Goal: Task Accomplishment & Management: Use online tool/utility

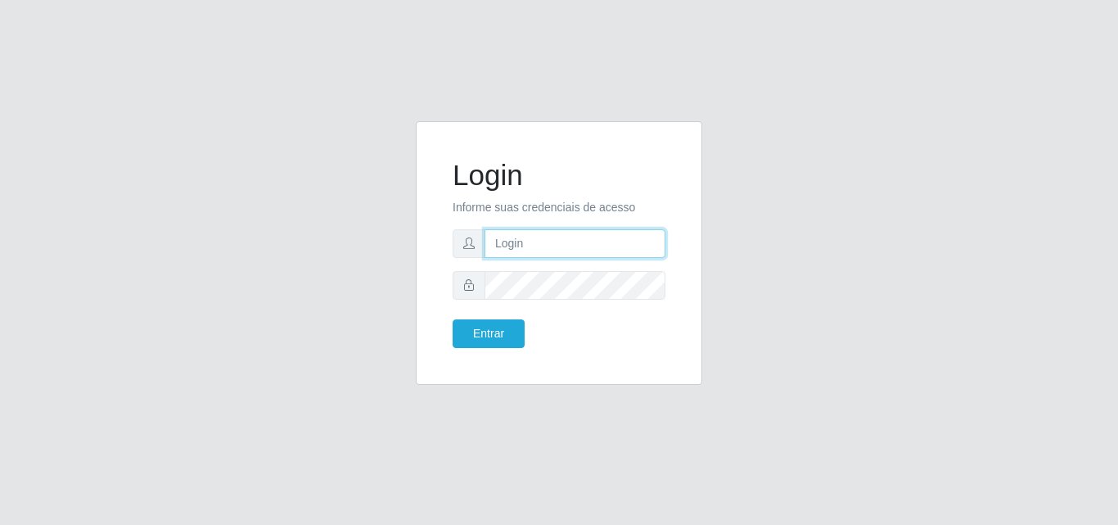
drag, startPoint x: 0, startPoint y: 0, endPoint x: 556, endPoint y: 241, distance: 605.8
click at [556, 241] on input "text" at bounding box center [575, 243] width 181 height 29
type input "[MEDICAL_DATA]@saullus"
drag, startPoint x: 594, startPoint y: 238, endPoint x: 454, endPoint y: 234, distance: 140.1
click at [454, 234] on div "[MEDICAL_DATA]@saullus" at bounding box center [559, 243] width 213 height 29
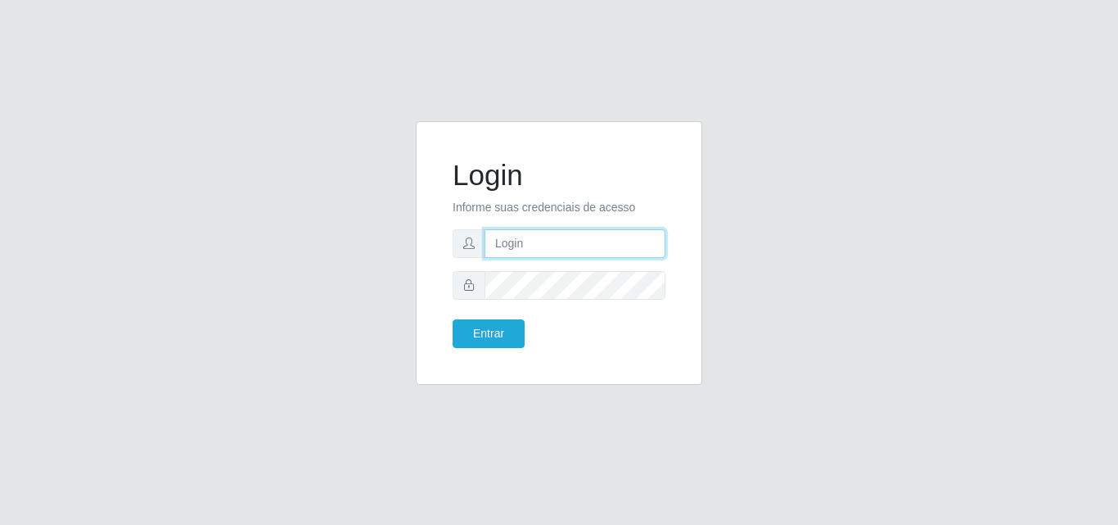
click at [505, 248] on input "text" at bounding box center [575, 243] width 181 height 29
type input "vitoria@saullus"
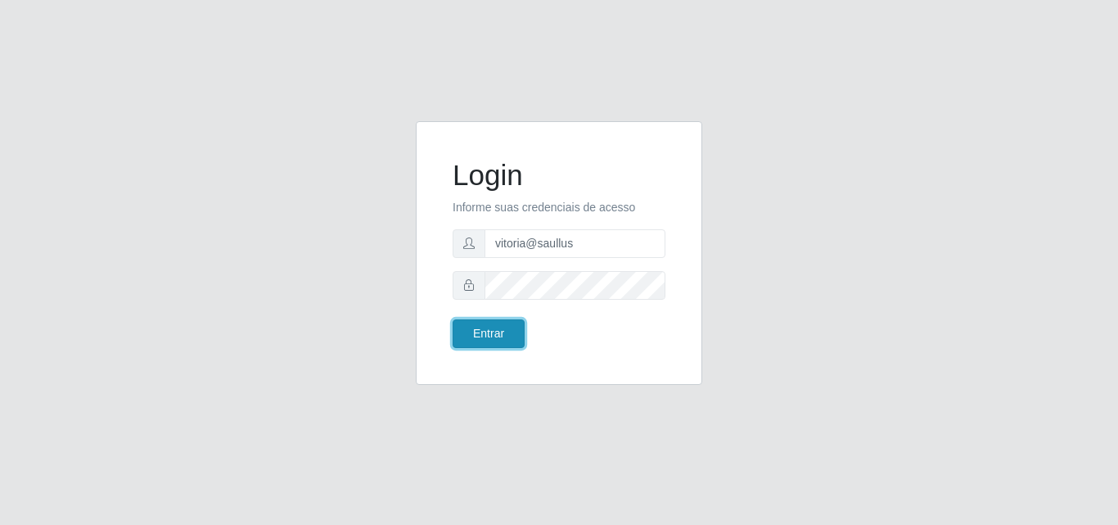
click at [504, 340] on button "Entrar" at bounding box center [489, 333] width 72 height 29
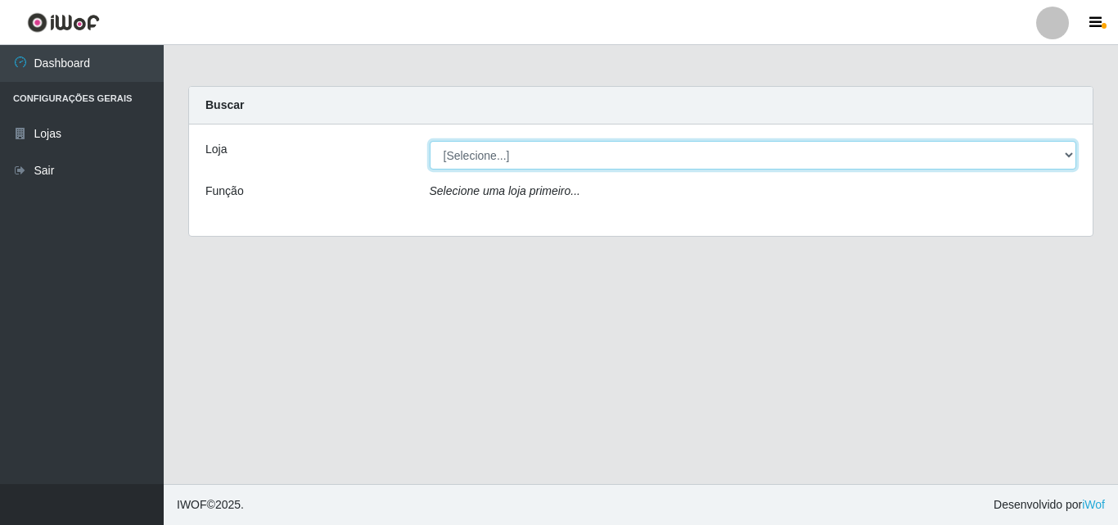
click at [560, 143] on select "[Selecione...] Saullus Supermercados" at bounding box center [754, 155] width 648 height 29
select select "423"
click at [430, 141] on select "[Selecione...] Saullus Supermercados" at bounding box center [754, 155] width 648 height 29
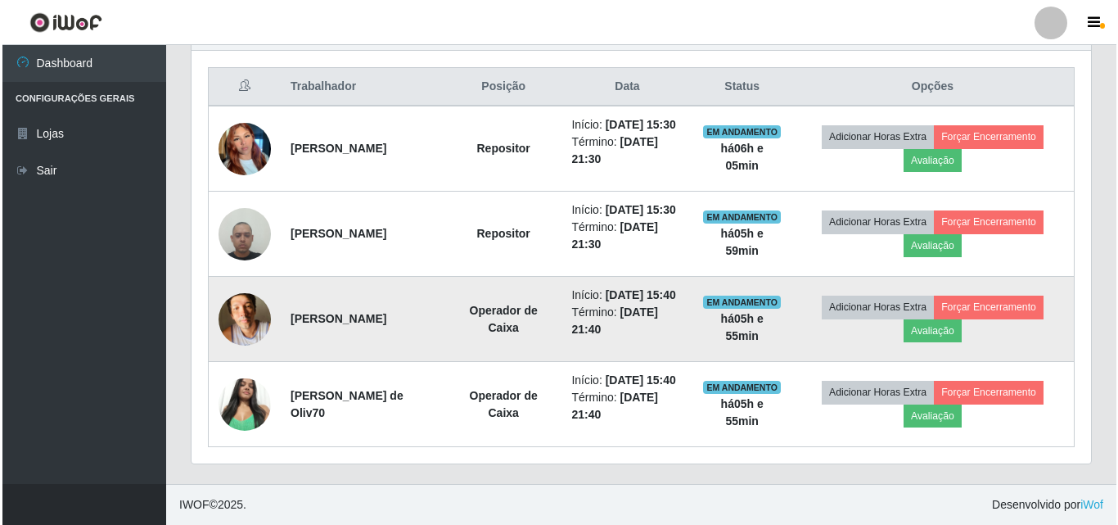
scroll to position [655, 0]
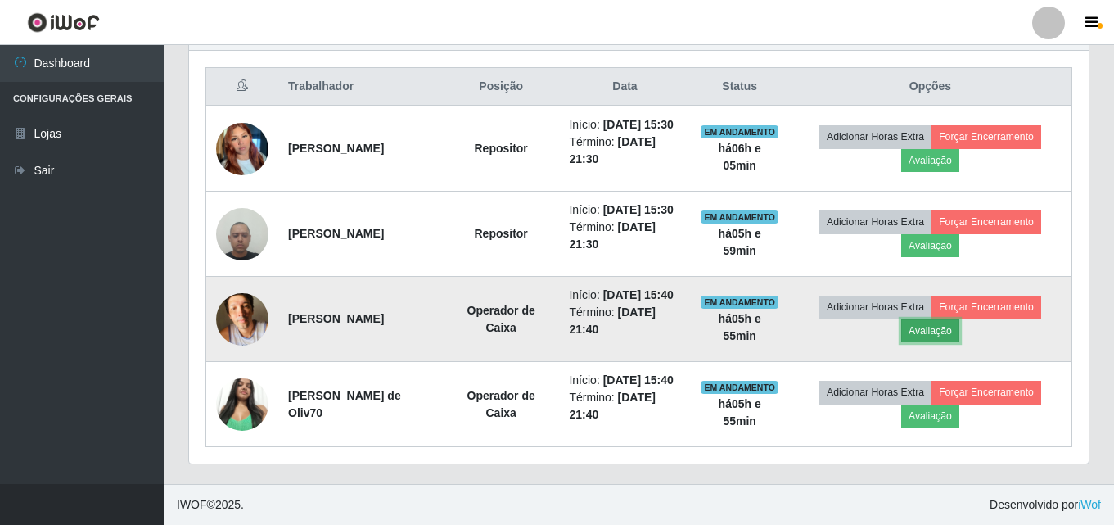
click at [943, 339] on button "Avaliação" at bounding box center [930, 330] width 58 height 23
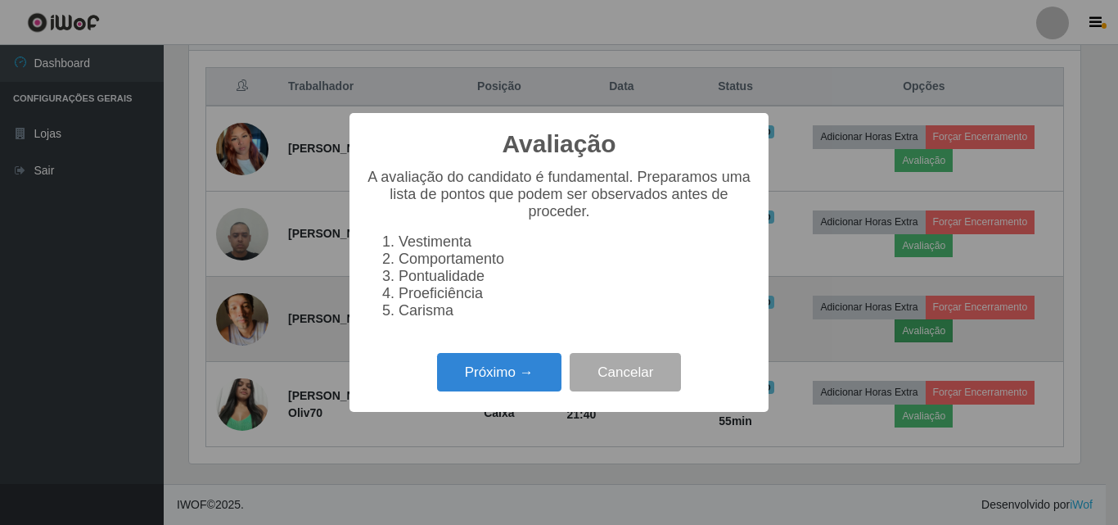
scroll to position [340, 892]
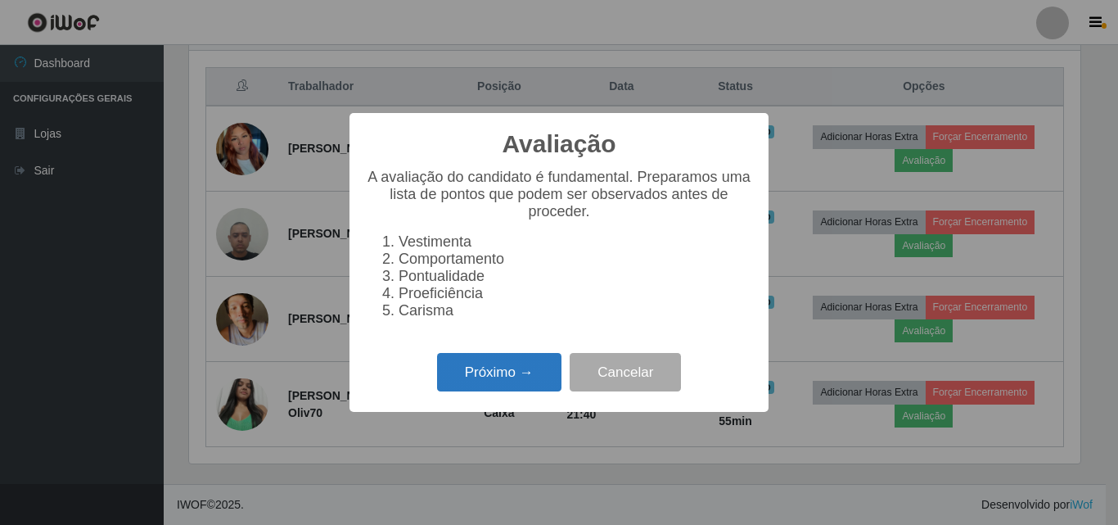
click at [505, 377] on button "Próximo →" at bounding box center [499, 372] width 124 height 38
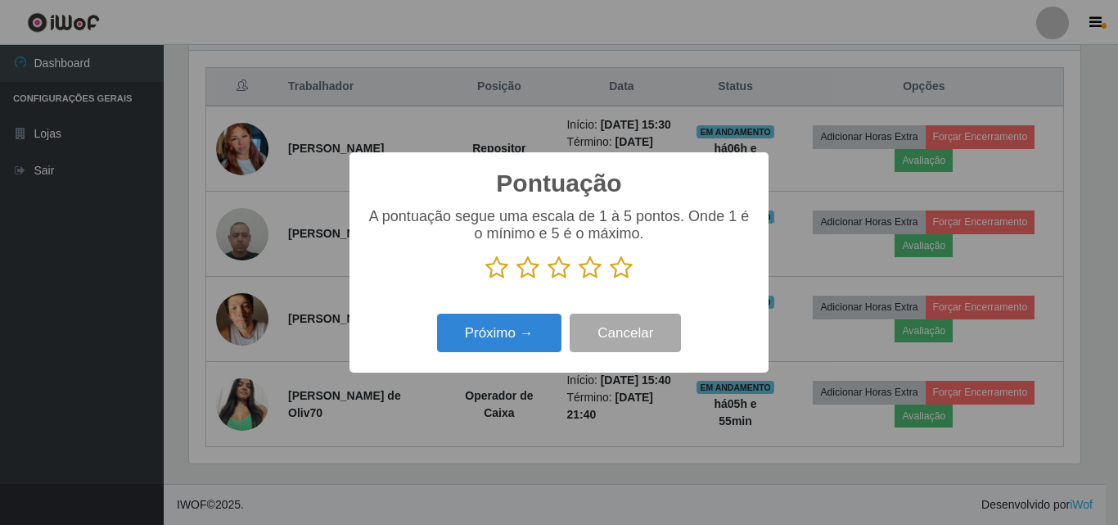
scroll to position [818395, 817843]
click at [622, 269] on icon at bounding box center [621, 267] width 23 height 25
click at [610, 280] on input "radio" at bounding box center [610, 280] width 0 height 0
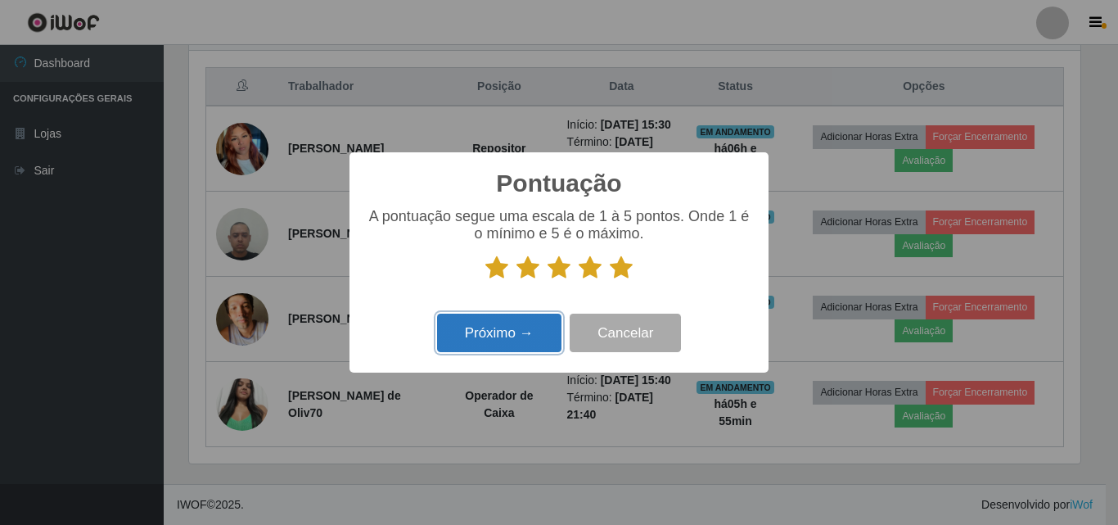
click at [522, 345] on button "Próximo →" at bounding box center [499, 333] width 124 height 38
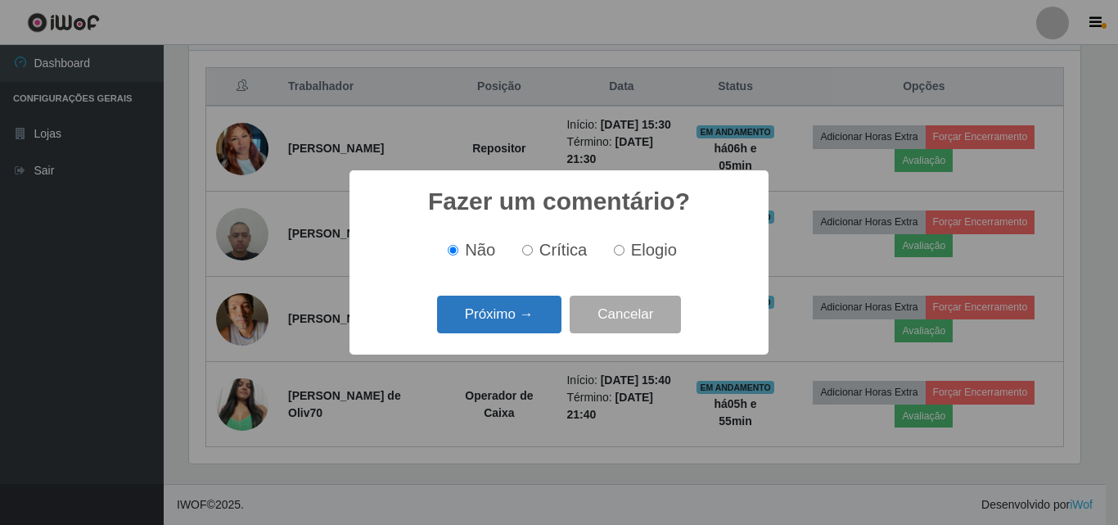
click at [505, 326] on button "Próximo →" at bounding box center [499, 315] width 124 height 38
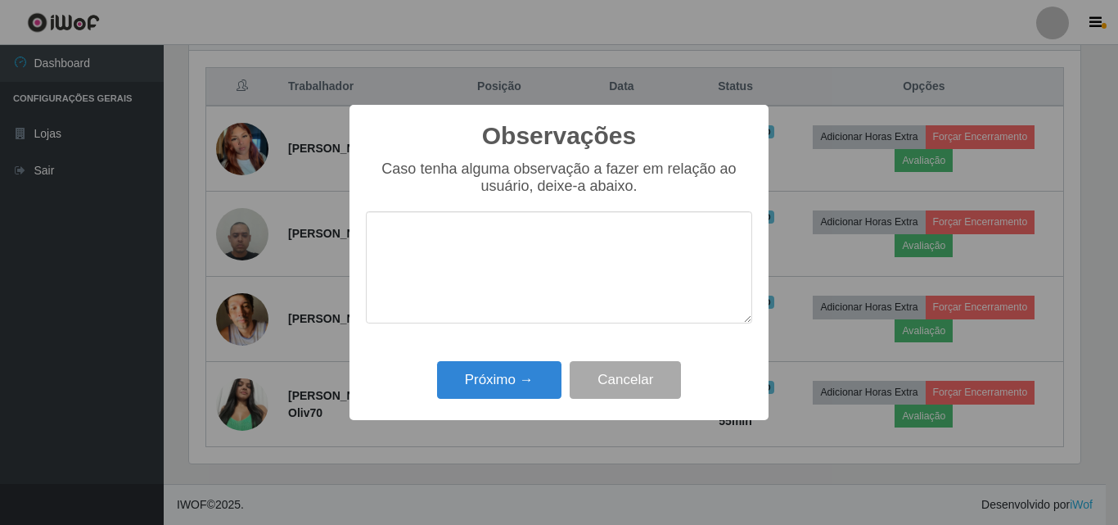
click at [467, 260] on textarea at bounding box center [559, 267] width 386 height 112
drag, startPoint x: 552, startPoint y: 238, endPoint x: 381, endPoint y: 231, distance: 171.3
click at [368, 231] on textarea "Otimo profissional" at bounding box center [559, 267] width 386 height 112
type textarea "Otimo profissional"
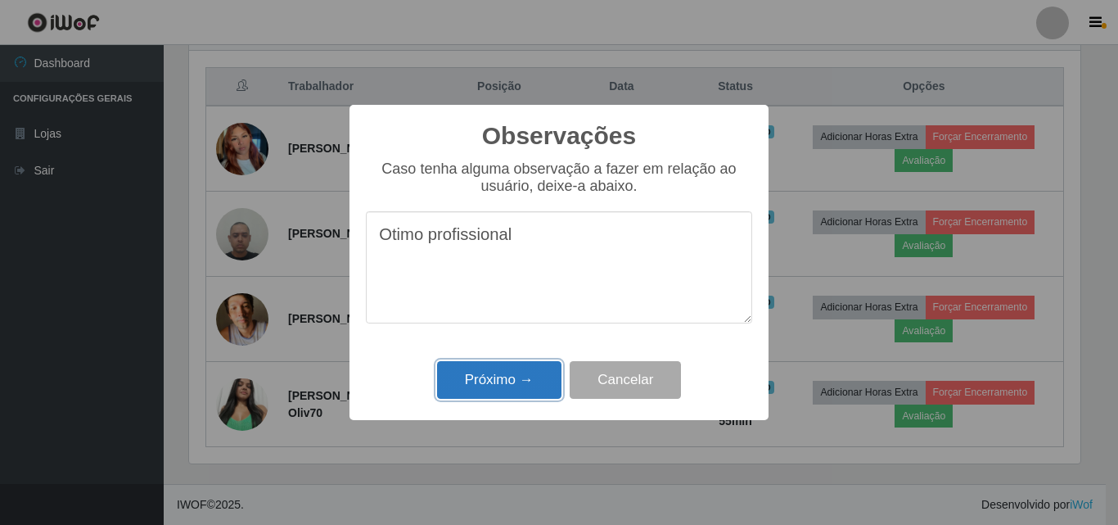
click at [520, 378] on button "Próximo →" at bounding box center [499, 380] width 124 height 38
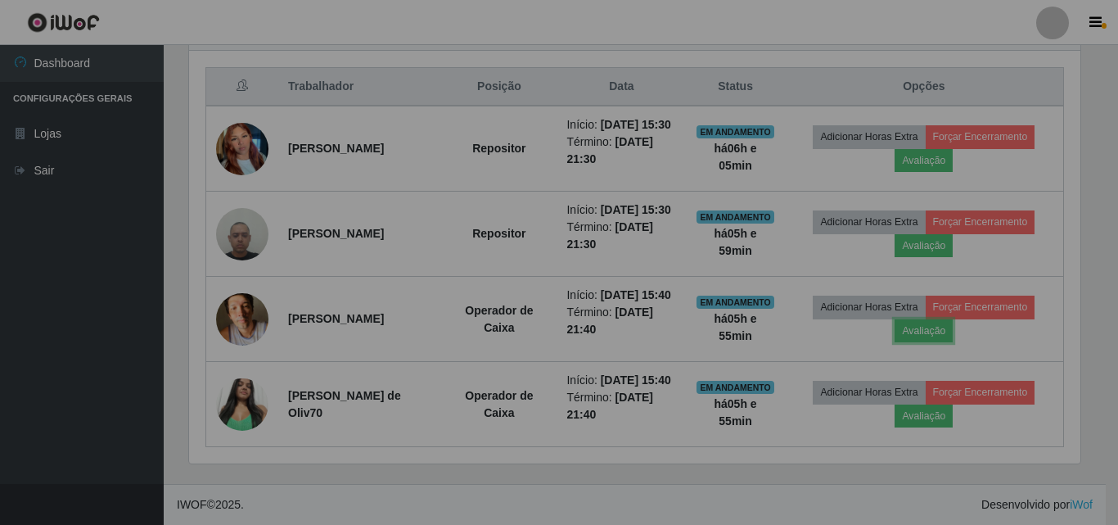
scroll to position [340, 900]
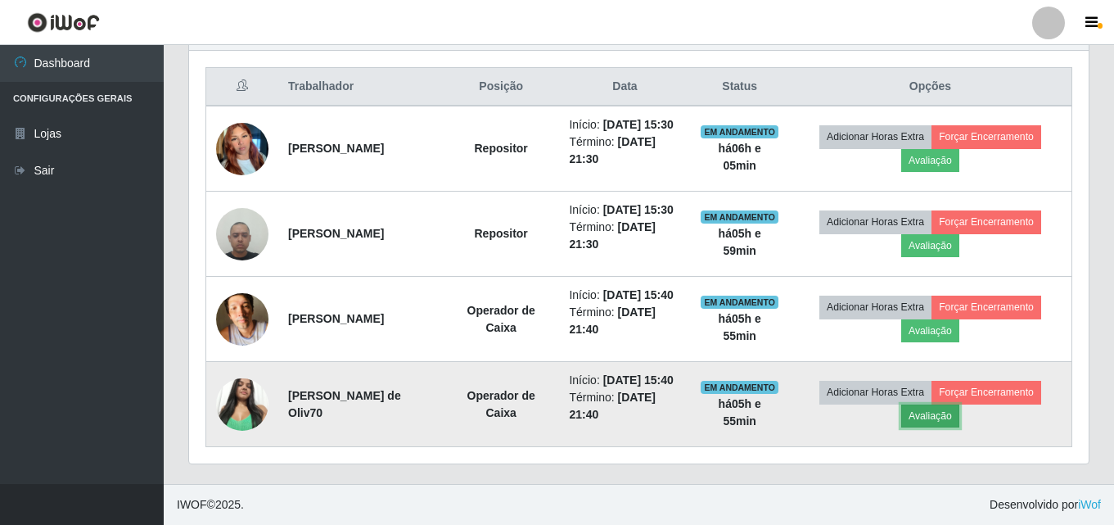
click at [955, 427] on button "Avaliação" at bounding box center [930, 415] width 58 height 23
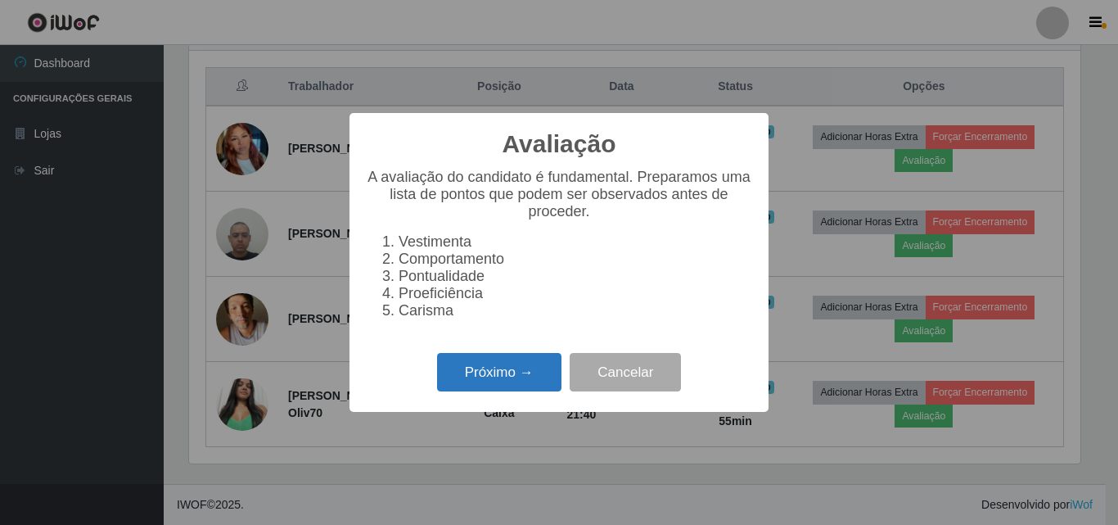
click at [482, 372] on button "Próximo →" at bounding box center [499, 372] width 124 height 38
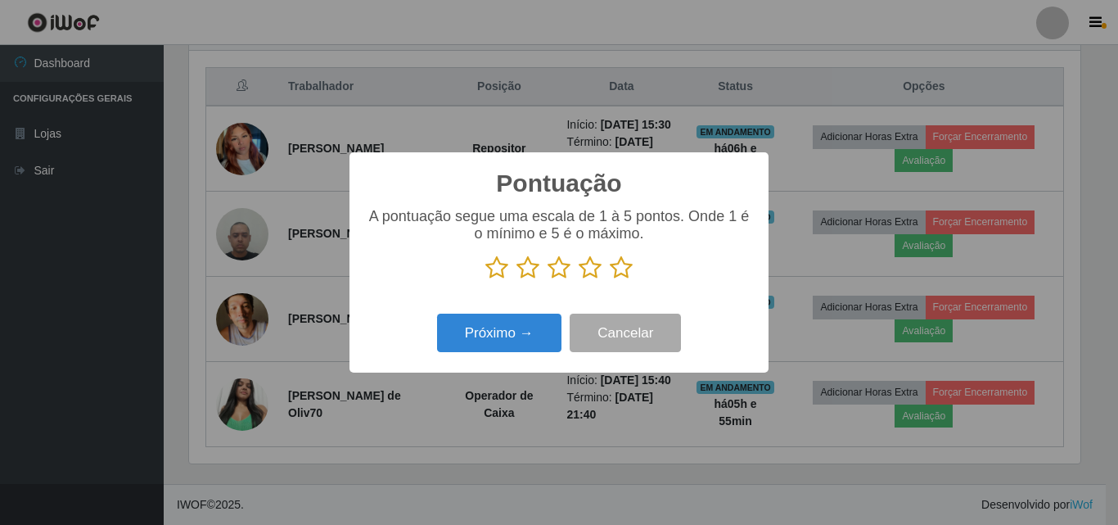
scroll to position [818395, 817843]
click at [624, 274] on icon at bounding box center [621, 267] width 23 height 25
click at [610, 280] on input "radio" at bounding box center [610, 280] width 0 height 0
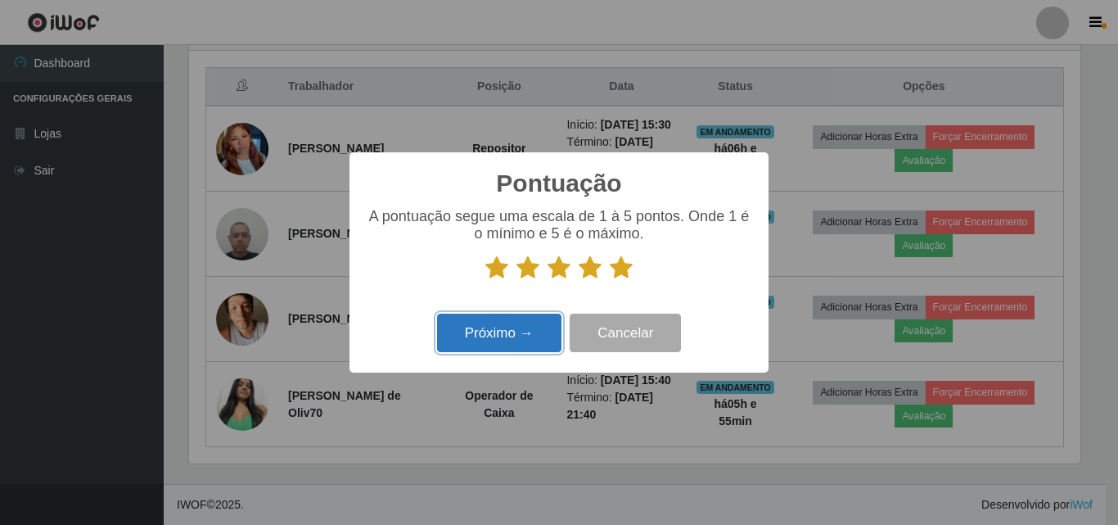
click at [507, 341] on button "Próximo →" at bounding box center [499, 333] width 124 height 38
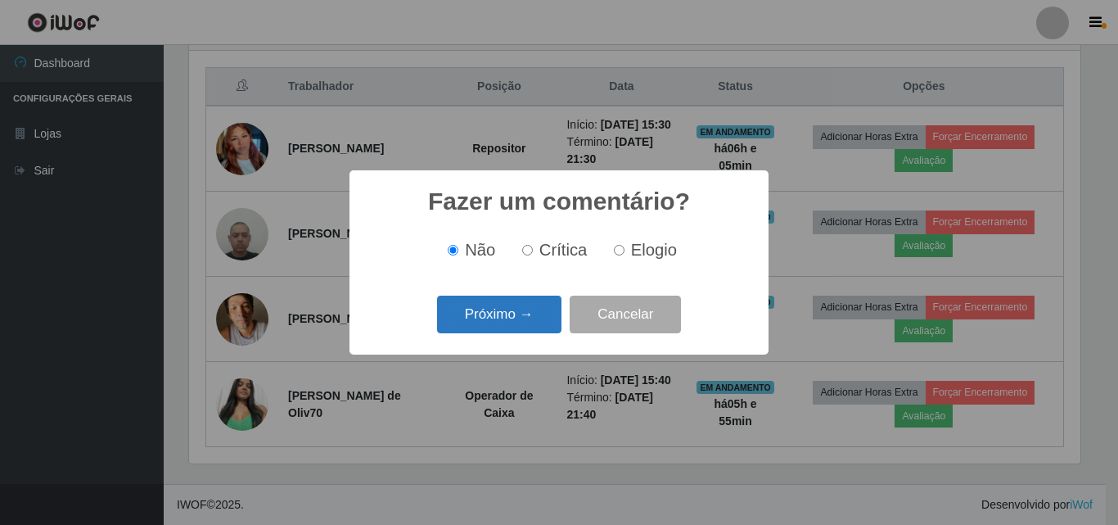
click at [513, 327] on button "Próximo →" at bounding box center [499, 315] width 124 height 38
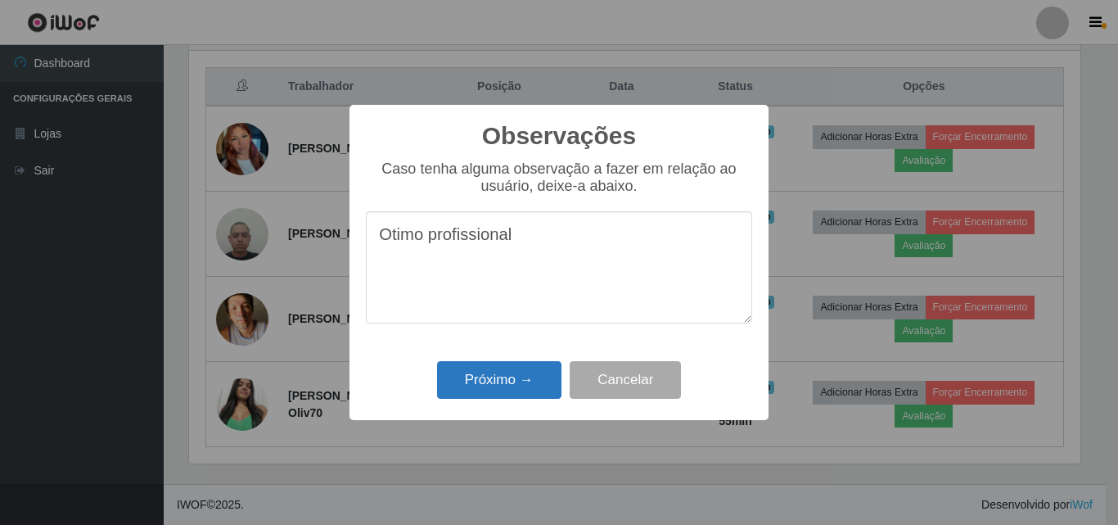
type textarea "Otimo profissional"
click at [504, 365] on button "Próximo →" at bounding box center [499, 380] width 124 height 38
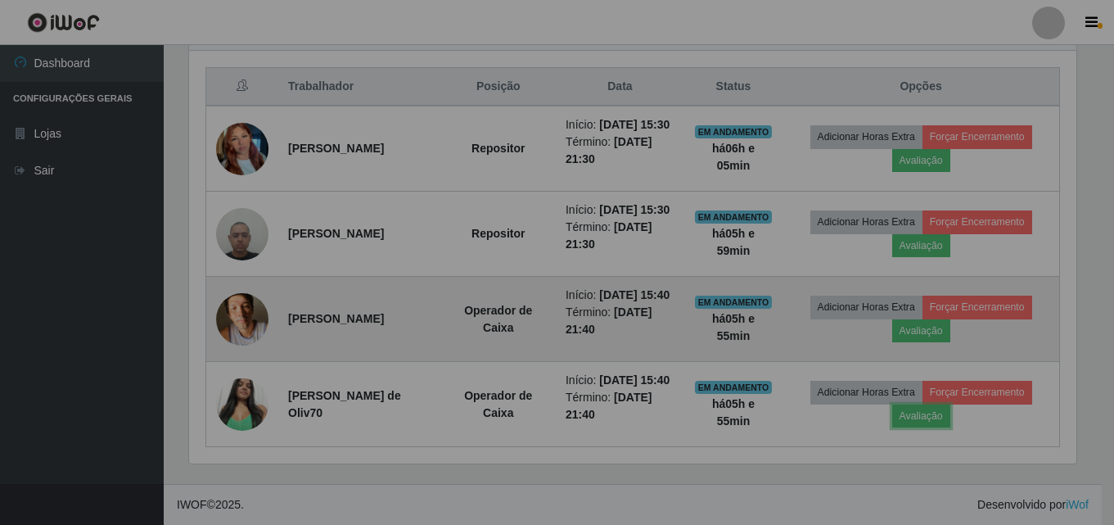
scroll to position [340, 900]
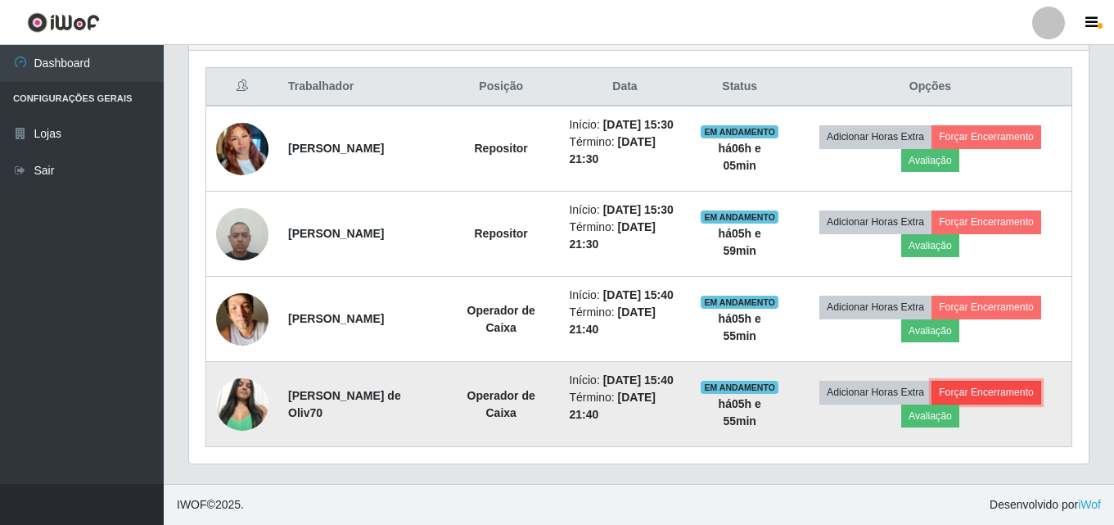
click at [958, 403] on button "Forçar Encerramento" at bounding box center [987, 392] width 110 height 23
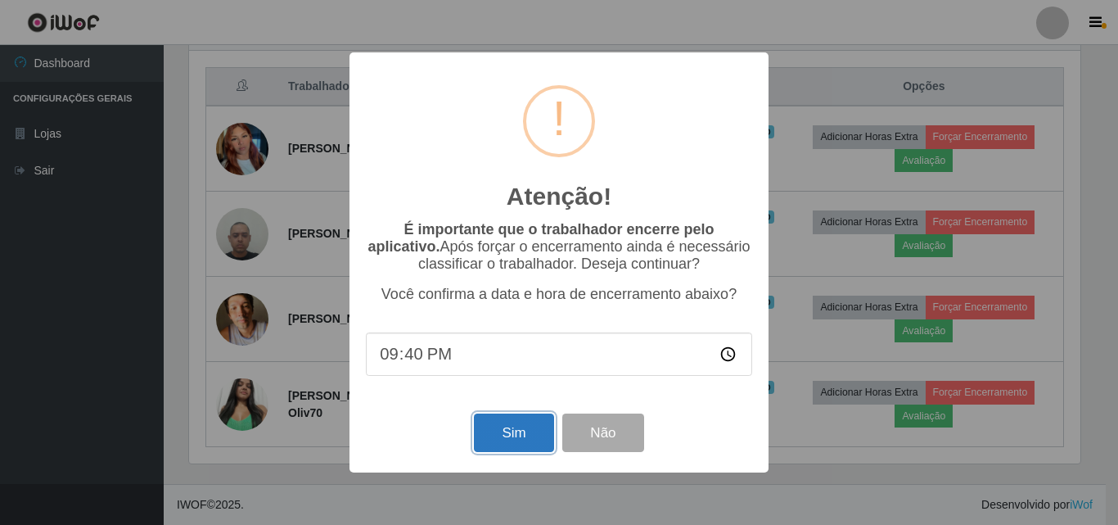
click at [486, 435] on button "Sim" at bounding box center [513, 432] width 79 height 38
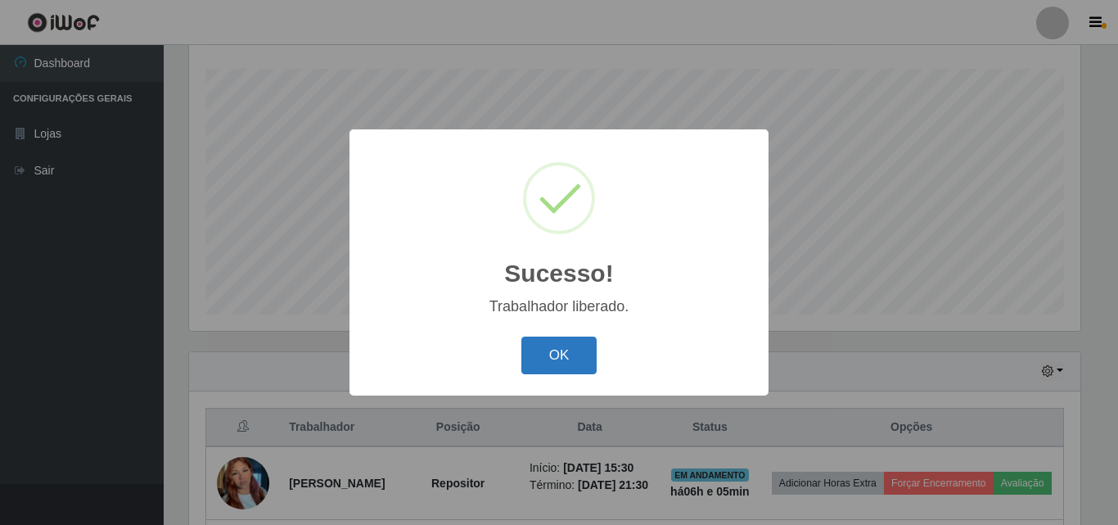
click at [552, 348] on button "OK" at bounding box center [560, 356] width 76 height 38
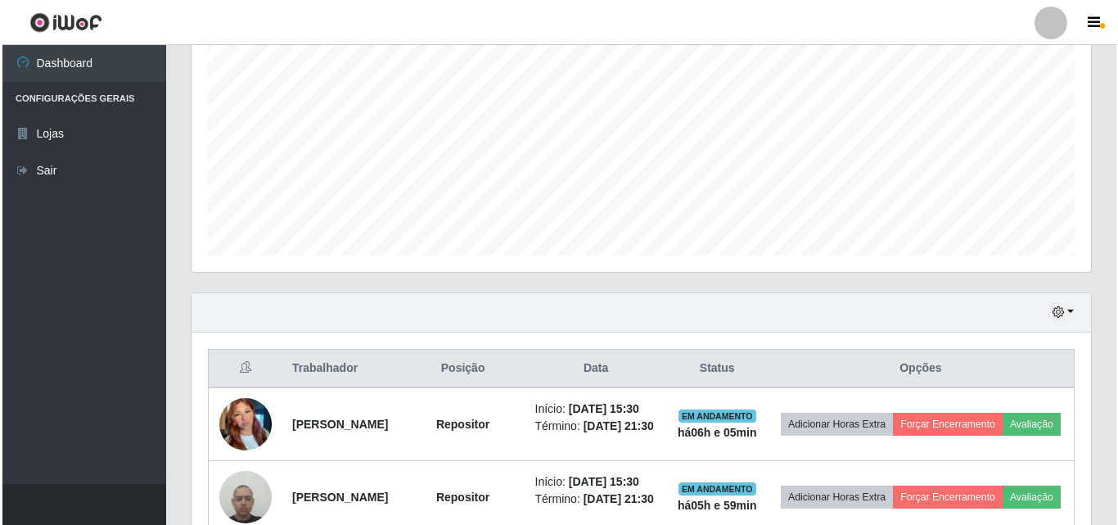
scroll to position [526, 0]
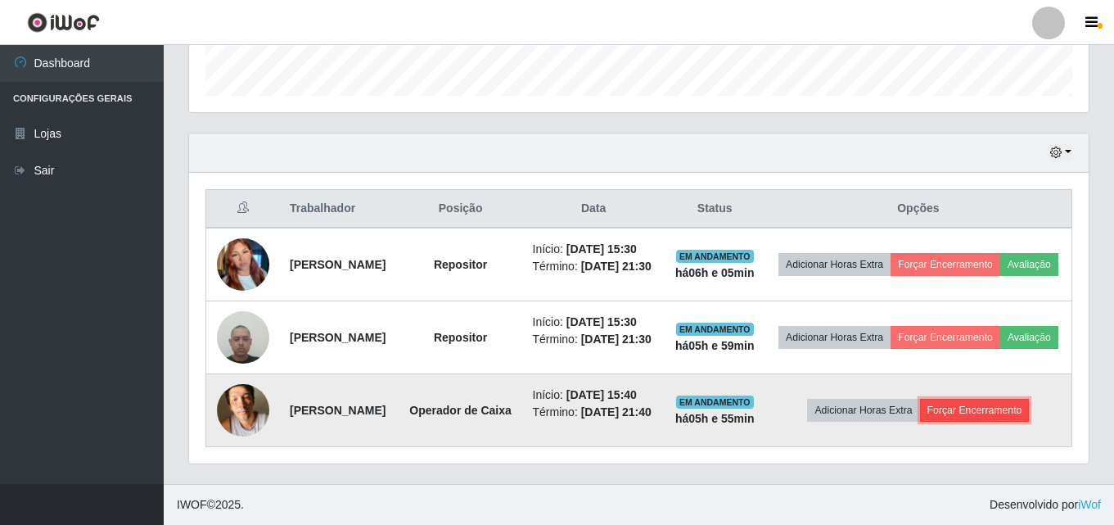
click at [1003, 409] on button "Forçar Encerramento" at bounding box center [975, 410] width 110 height 23
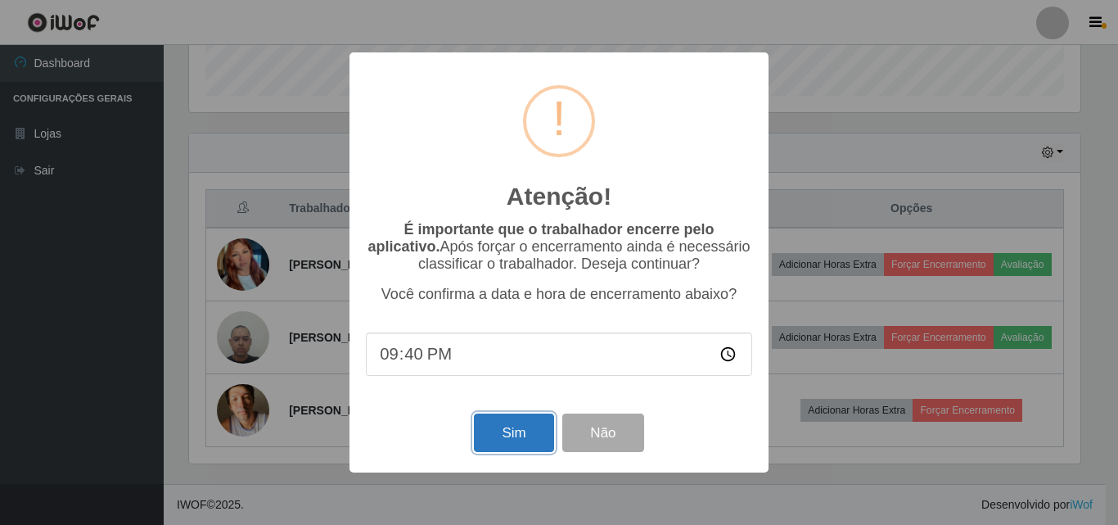
click at [504, 427] on button "Sim" at bounding box center [513, 432] width 79 height 38
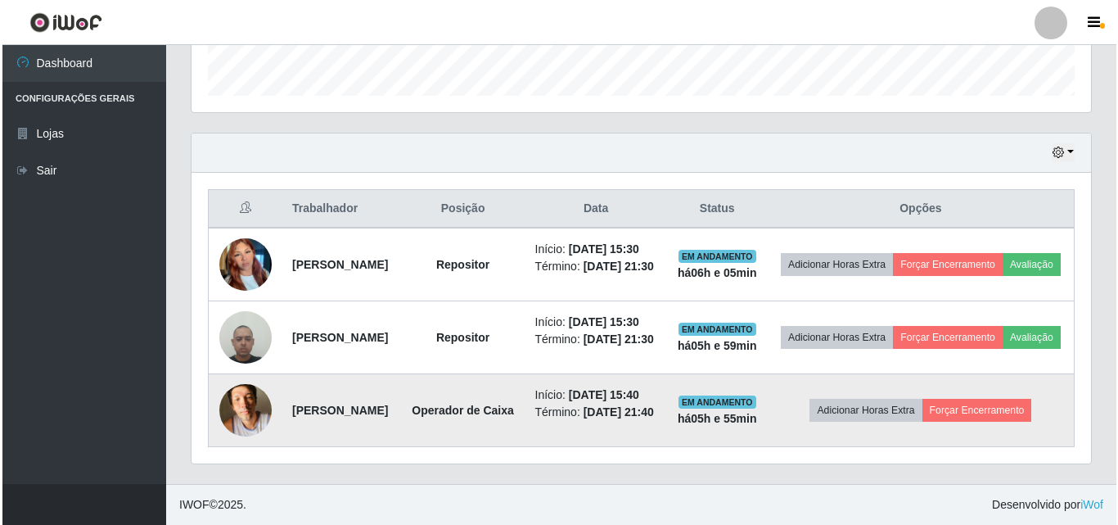
scroll to position [0, 0]
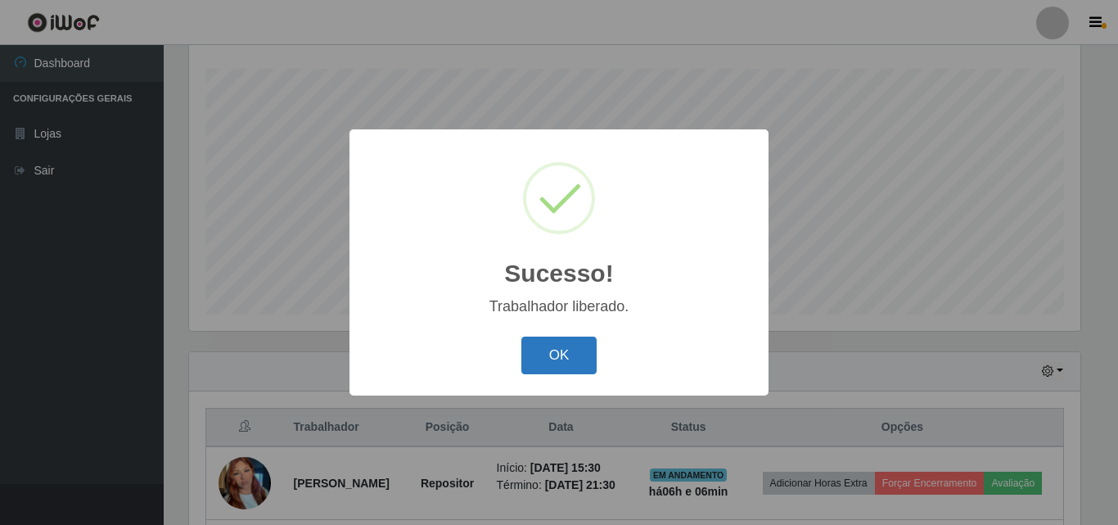
click at [568, 363] on button "OK" at bounding box center [560, 356] width 76 height 38
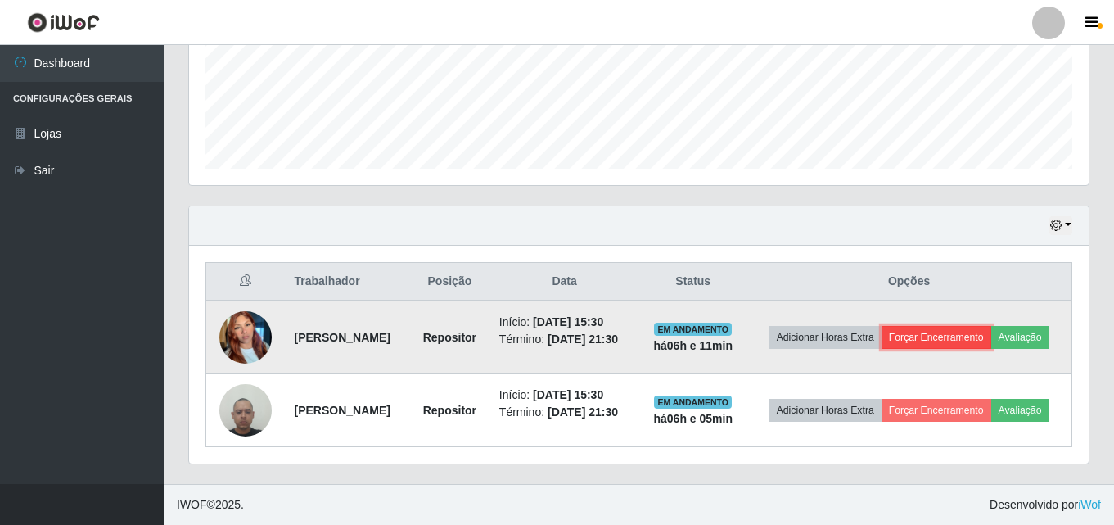
click at [991, 326] on button "Forçar Encerramento" at bounding box center [937, 337] width 110 height 23
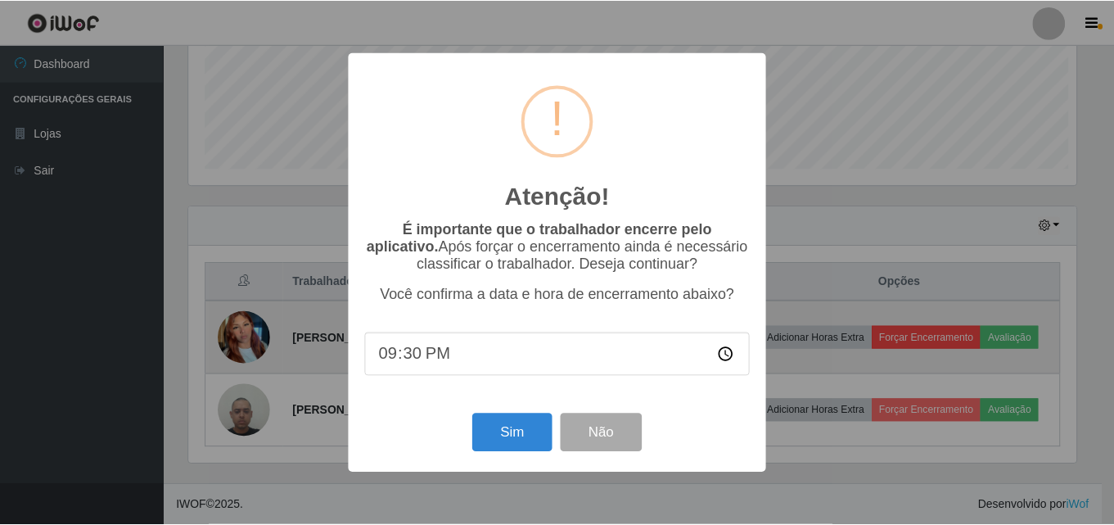
scroll to position [340, 892]
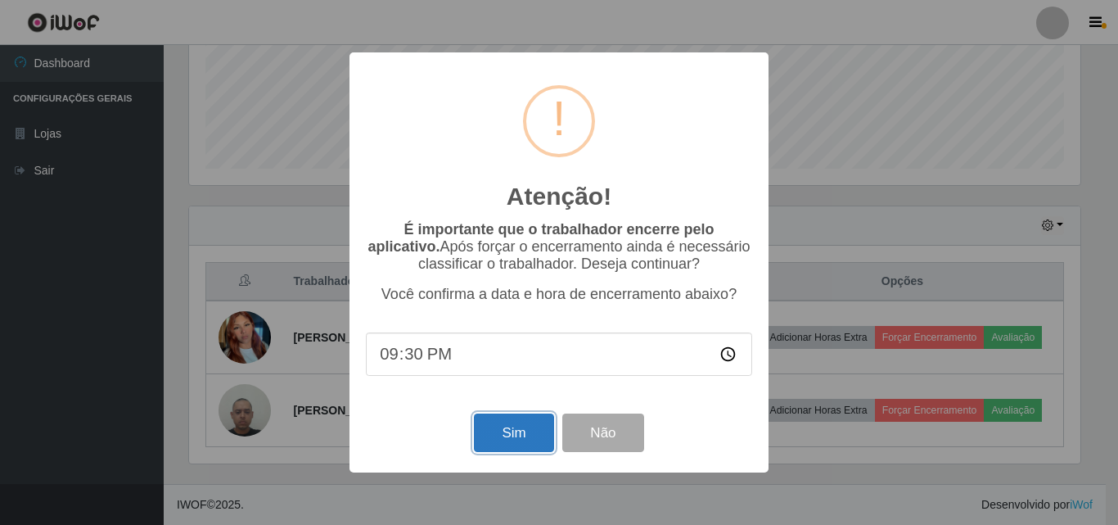
drag, startPoint x: 527, startPoint y: 427, endPoint x: 533, endPoint y: 438, distance: 12.1
click at [527, 432] on button "Sim" at bounding box center [513, 432] width 79 height 38
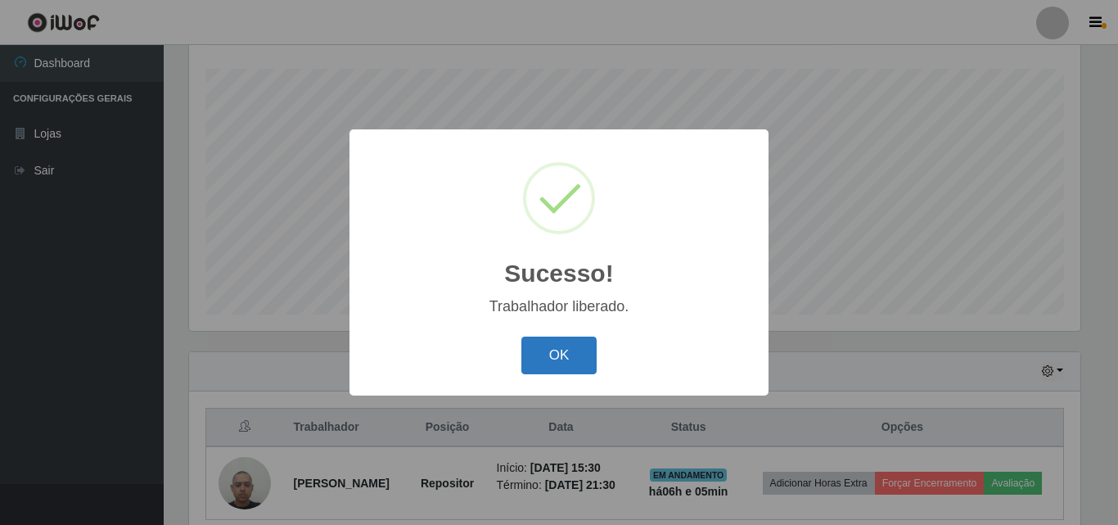
click at [549, 346] on button "OK" at bounding box center [560, 356] width 76 height 38
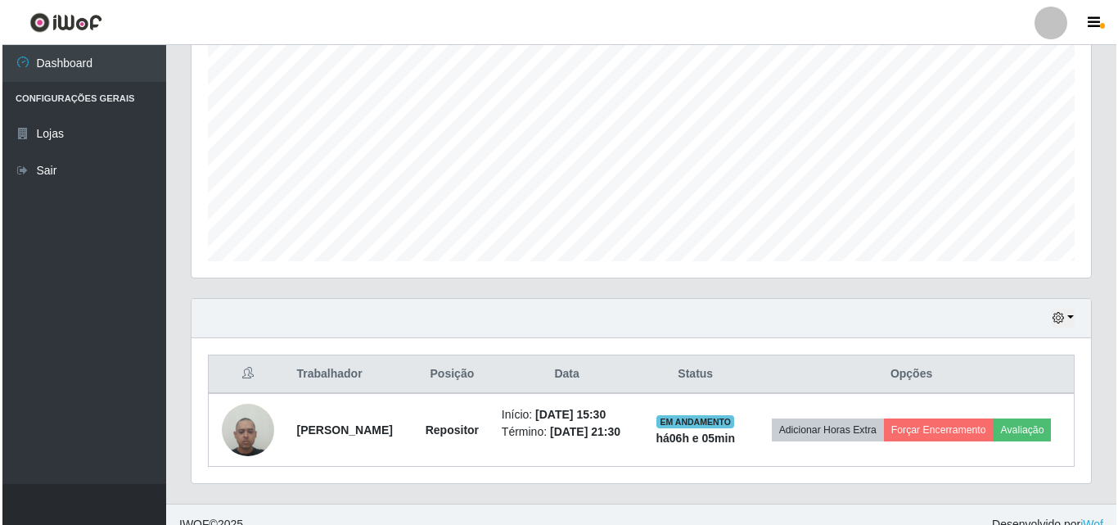
scroll to position [353, 0]
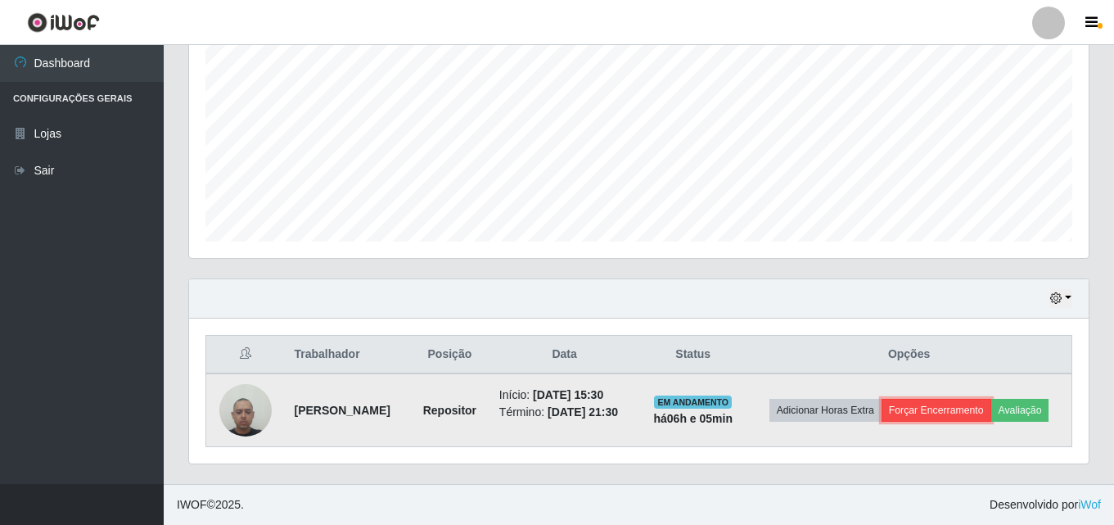
click at [982, 399] on button "Forçar Encerramento" at bounding box center [937, 410] width 110 height 23
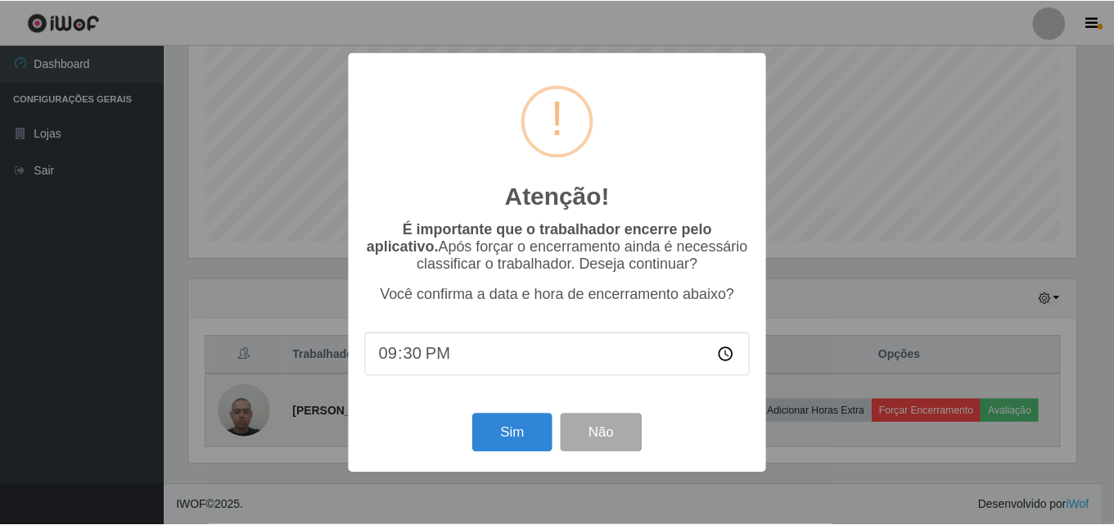
scroll to position [340, 892]
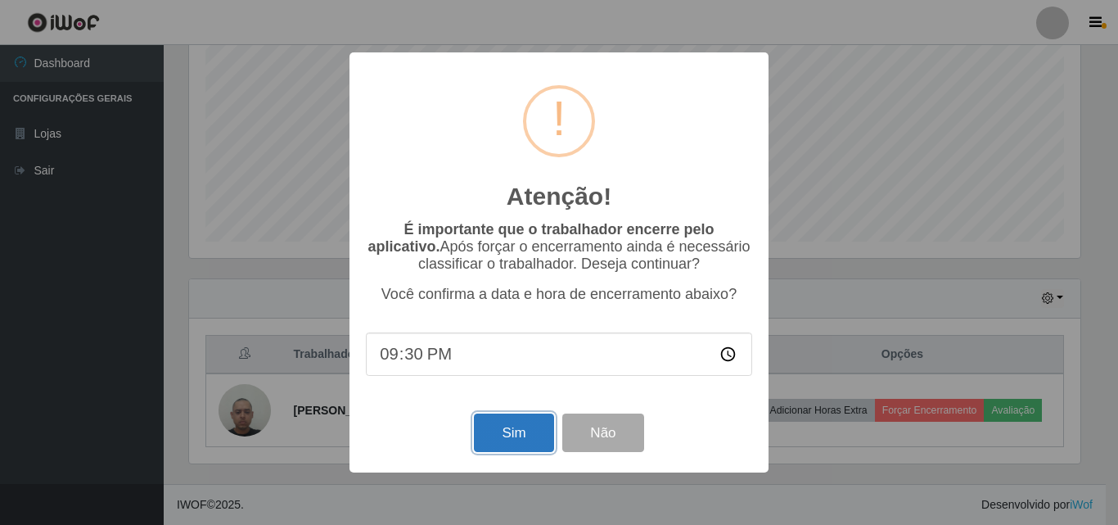
drag, startPoint x: 533, startPoint y: 445, endPoint x: 541, endPoint y: 442, distance: 8.8
click at [540, 442] on button "Sim" at bounding box center [513, 432] width 79 height 38
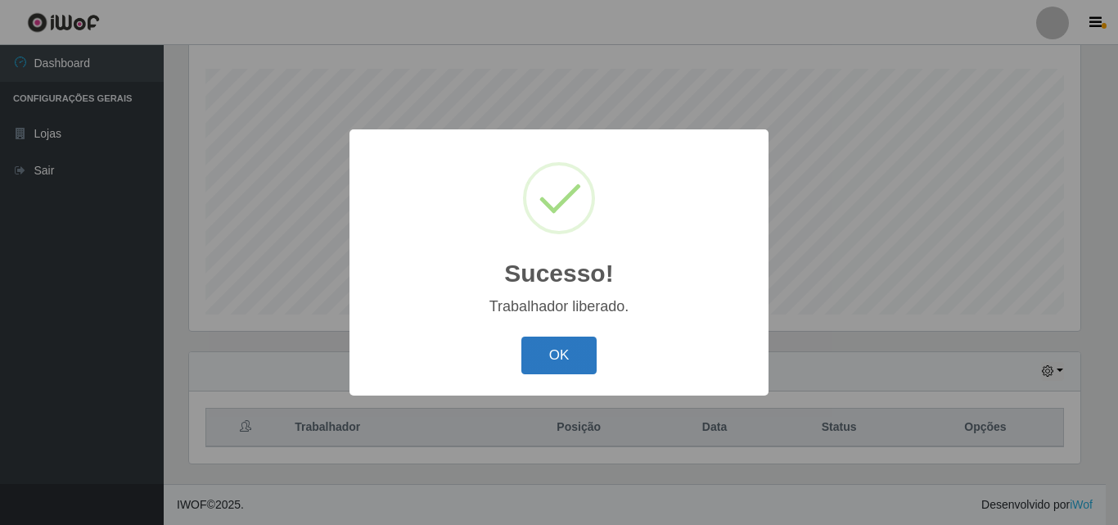
click at [583, 353] on button "OK" at bounding box center [560, 356] width 76 height 38
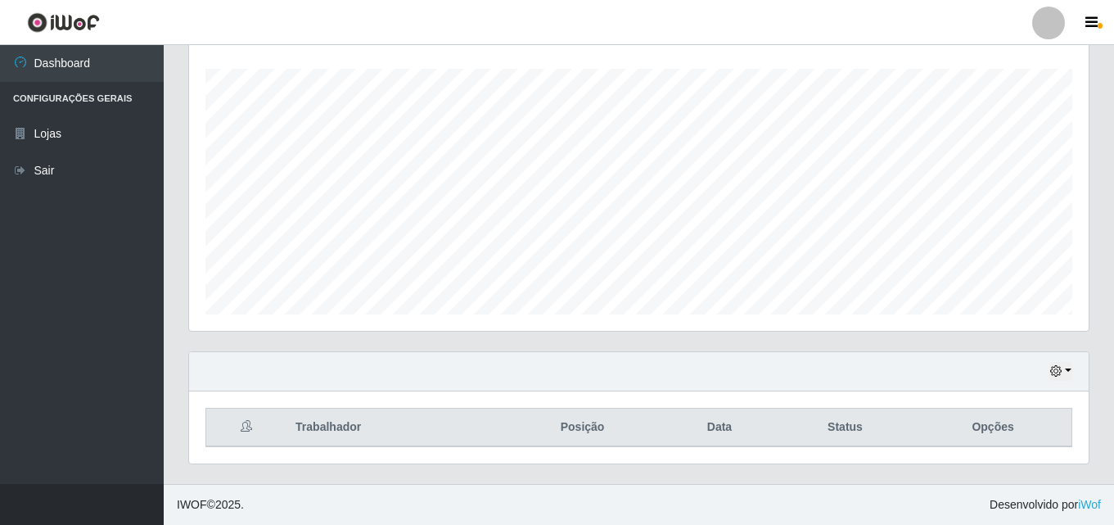
scroll to position [340, 900]
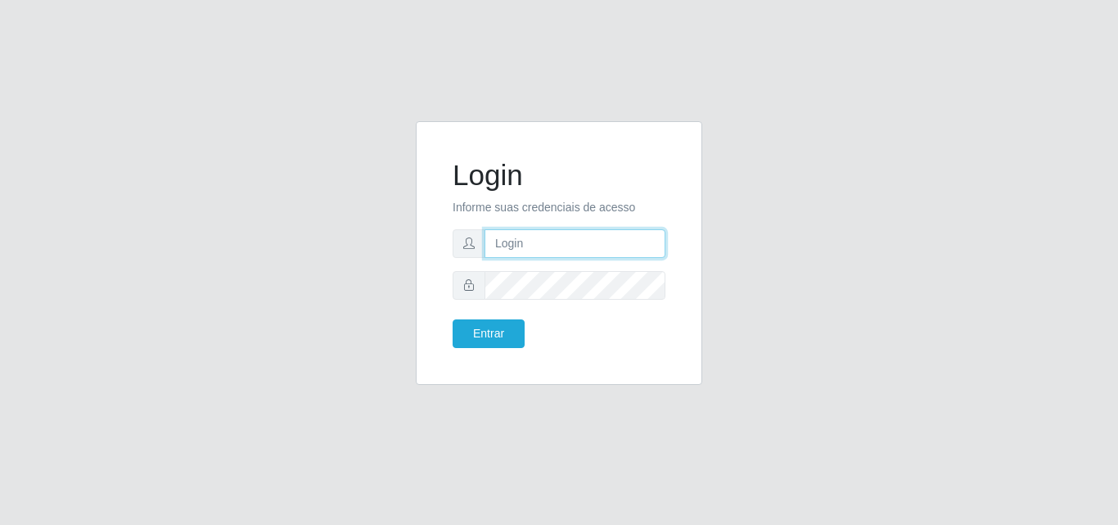
click at [534, 241] on input "text" at bounding box center [575, 243] width 181 height 29
type input "vitoria@saullus"
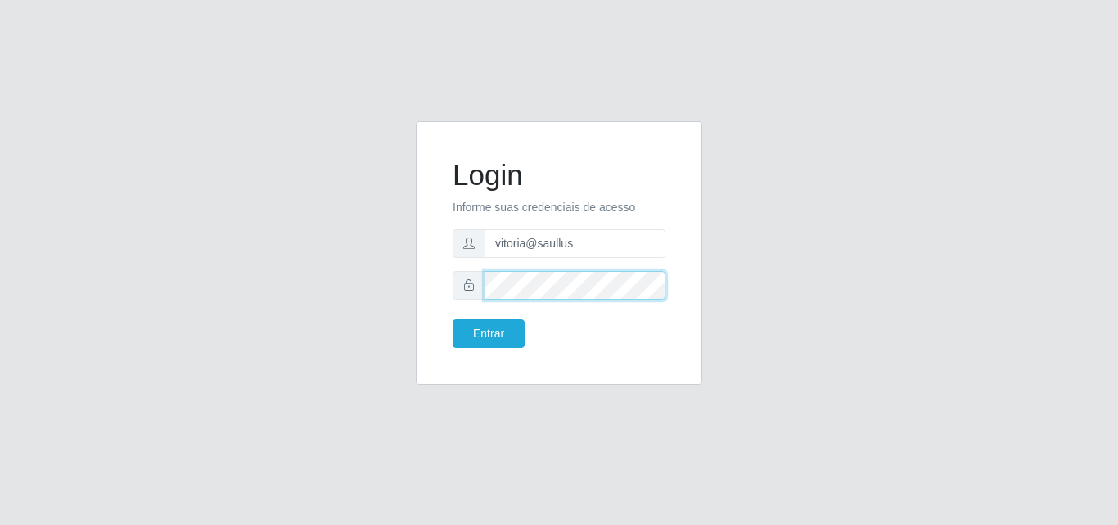
click at [453, 319] on button "Entrar" at bounding box center [489, 333] width 72 height 29
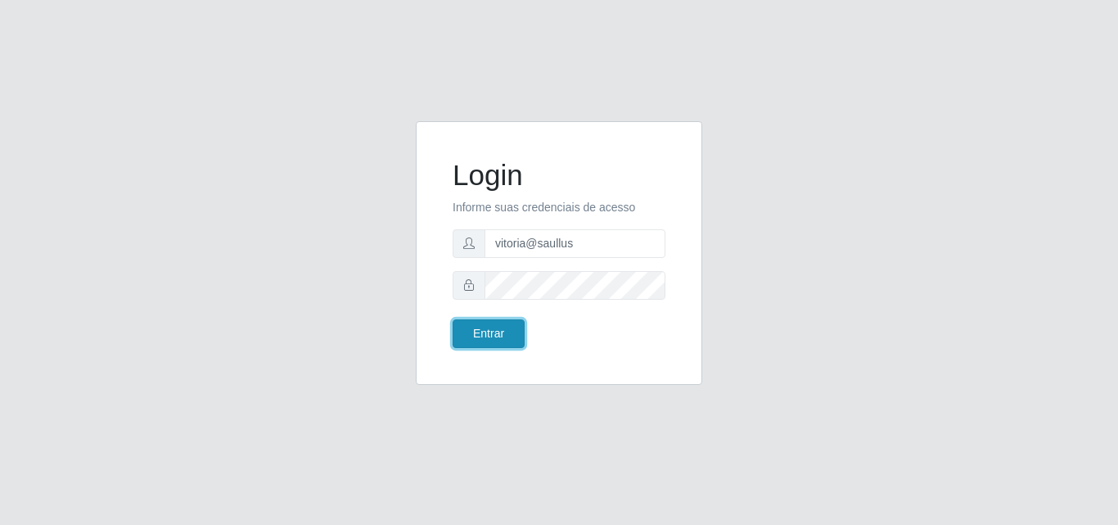
click at [489, 332] on button "Entrar" at bounding box center [489, 333] width 72 height 29
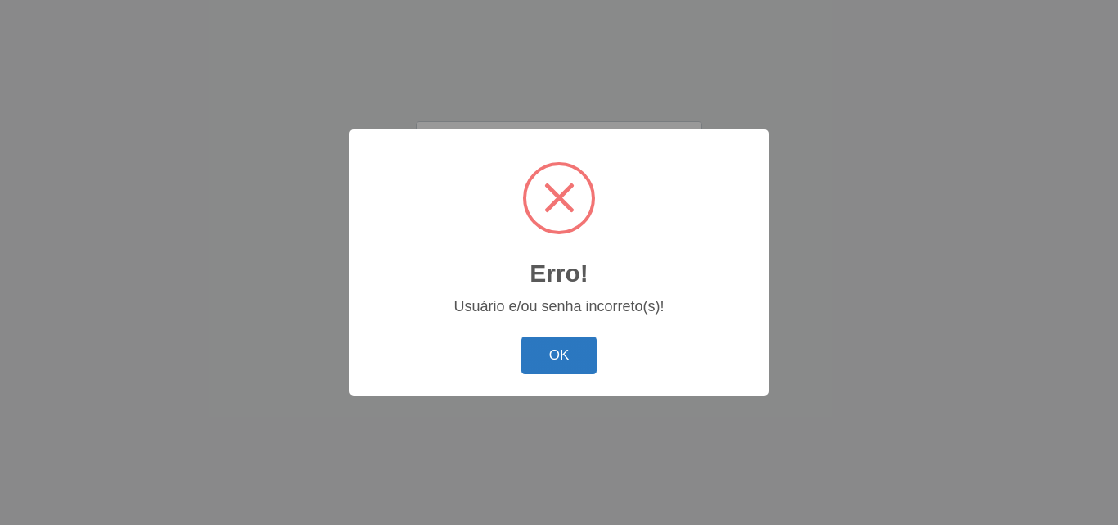
click at [539, 346] on button "OK" at bounding box center [560, 356] width 76 height 38
click at [579, 362] on button "OK" at bounding box center [560, 356] width 76 height 38
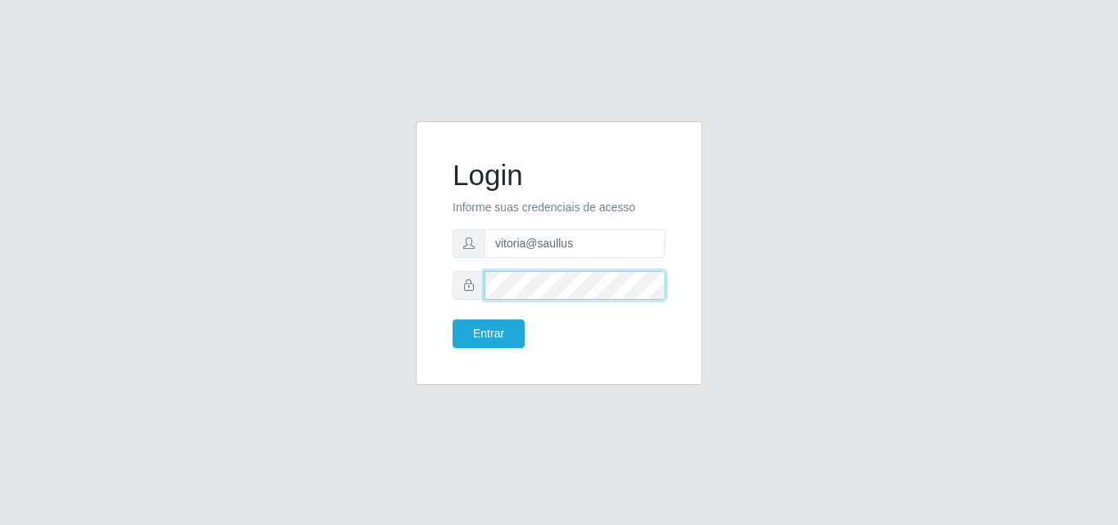
click at [453, 319] on button "Entrar" at bounding box center [489, 333] width 72 height 29
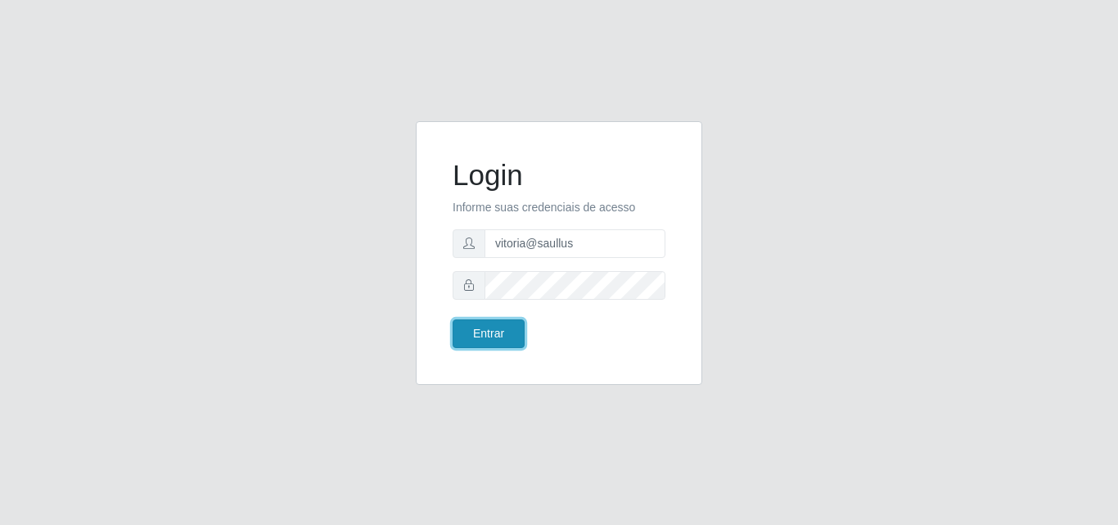
click at [486, 328] on button "Entrar" at bounding box center [489, 333] width 72 height 29
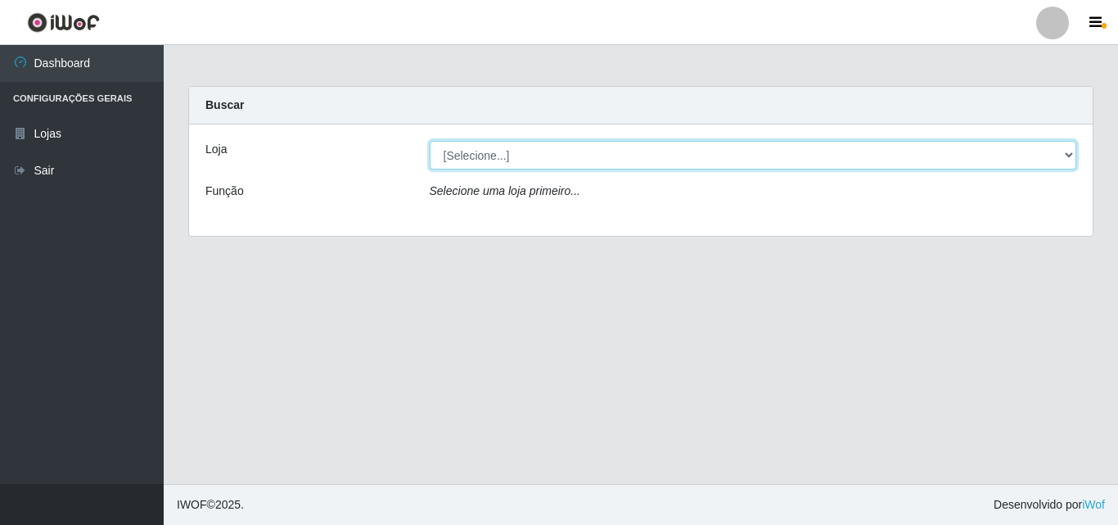
click at [553, 148] on select "[Selecione...] Saullus Supermercados" at bounding box center [754, 155] width 648 height 29
select select "423"
click at [430, 141] on select "[Selecione...] Saullus Supermercados" at bounding box center [754, 155] width 648 height 29
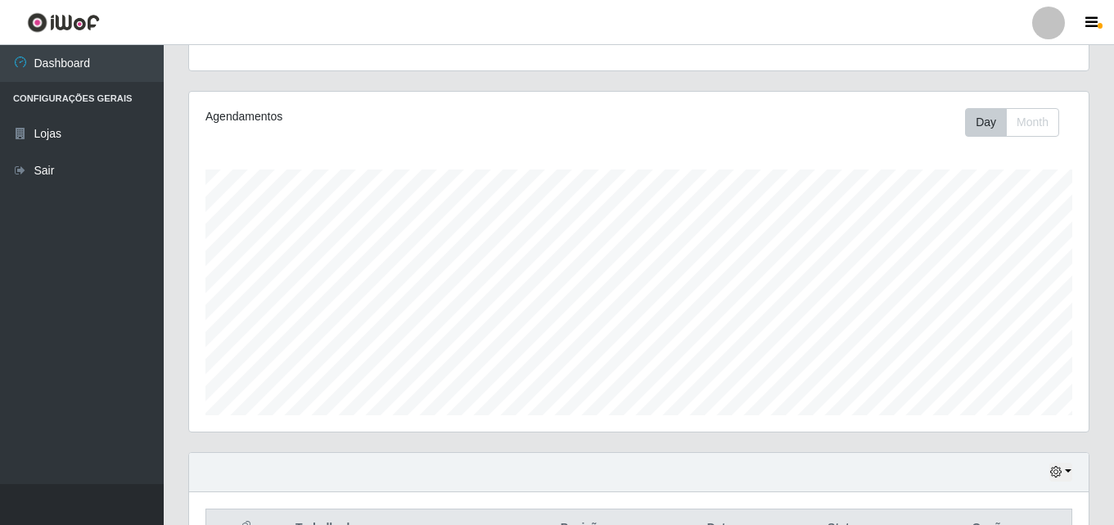
scroll to position [25, 0]
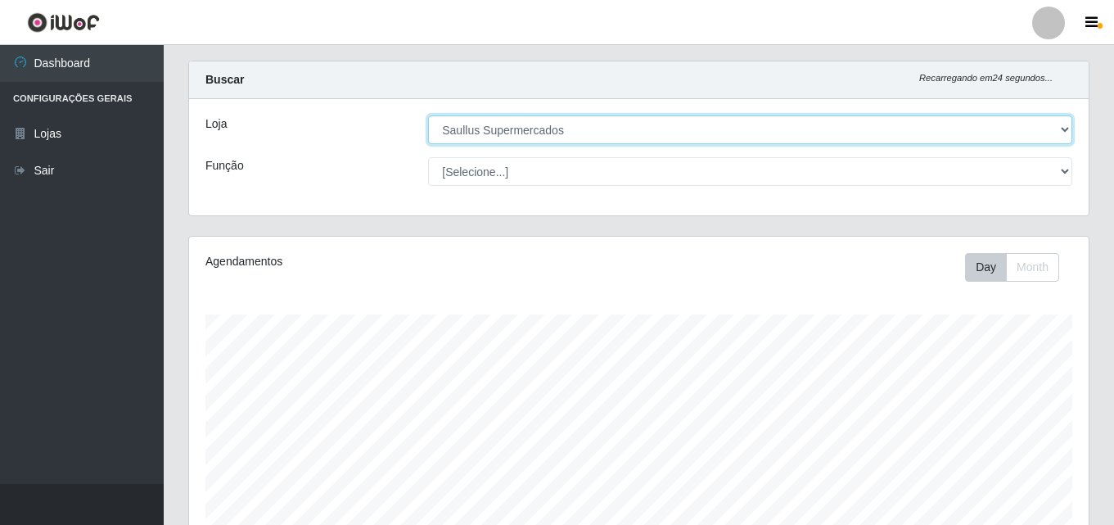
click at [545, 123] on select "[Selecione...] Saullus Supermercados" at bounding box center [750, 129] width 644 height 29
click at [428, 115] on select "[Selecione...] Saullus Supermercados" at bounding box center [750, 129] width 644 height 29
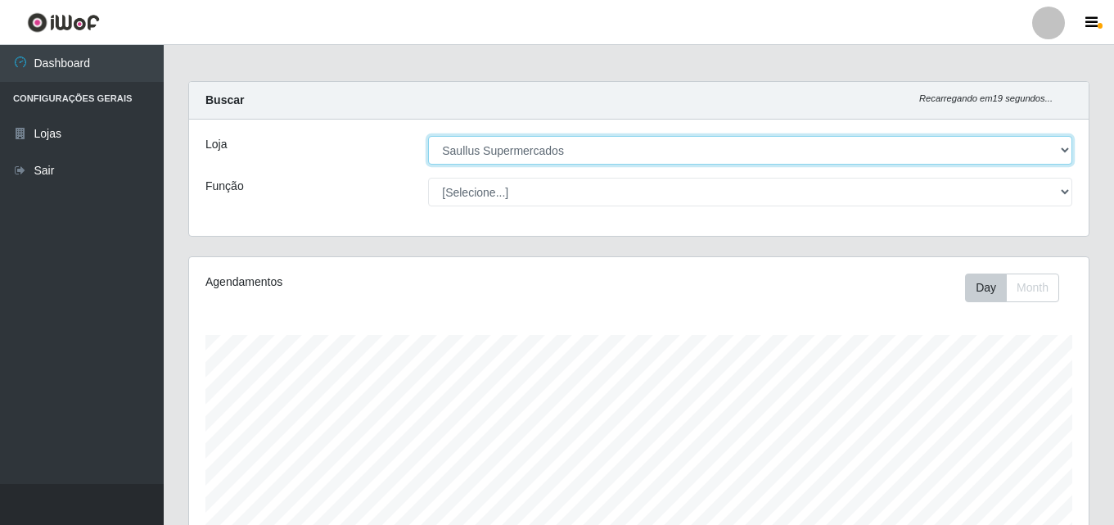
scroll to position [0, 0]
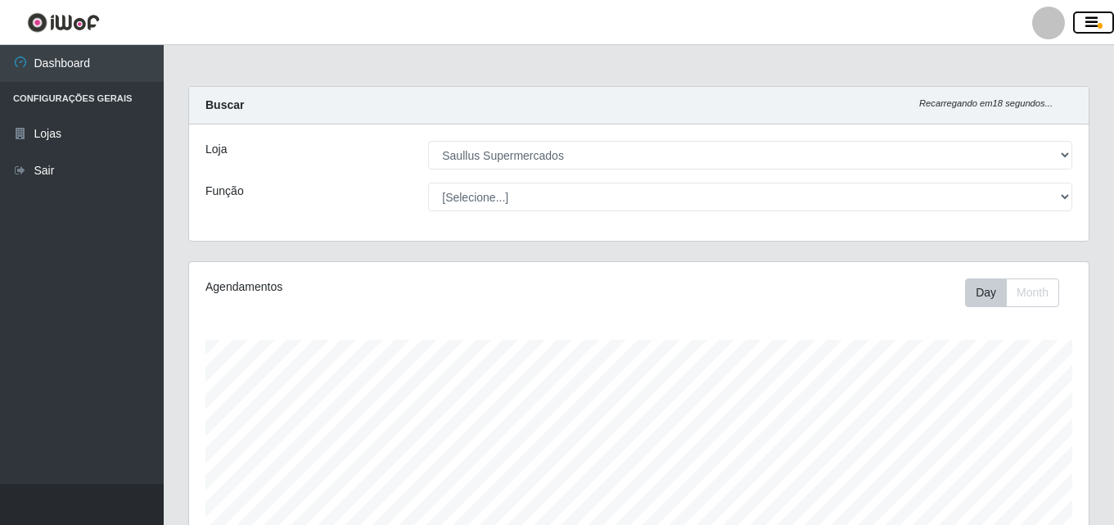
click at [1077, 30] on button "button" at bounding box center [1093, 22] width 41 height 23
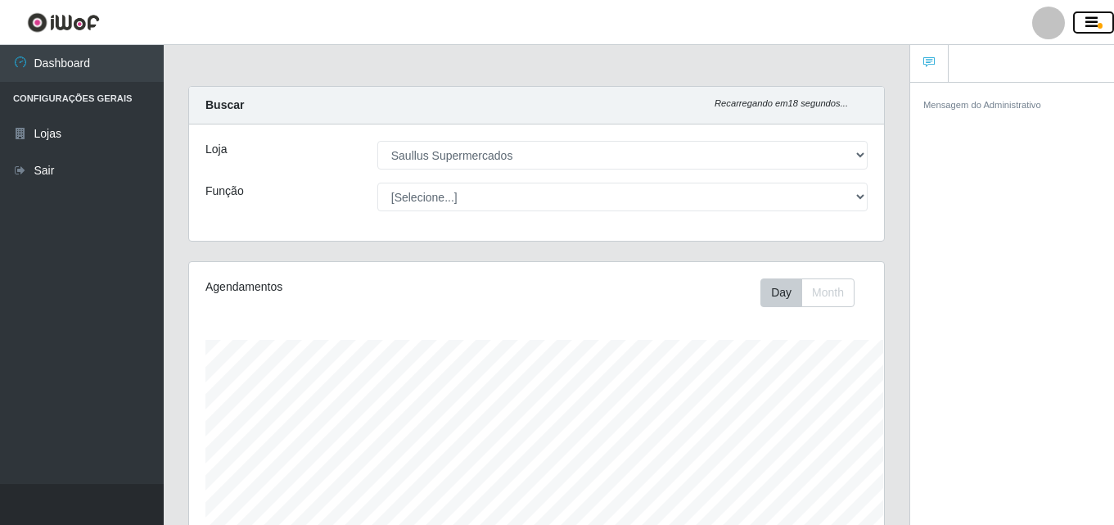
scroll to position [340, 695]
click at [1077, 30] on button "button" at bounding box center [1093, 22] width 41 height 23
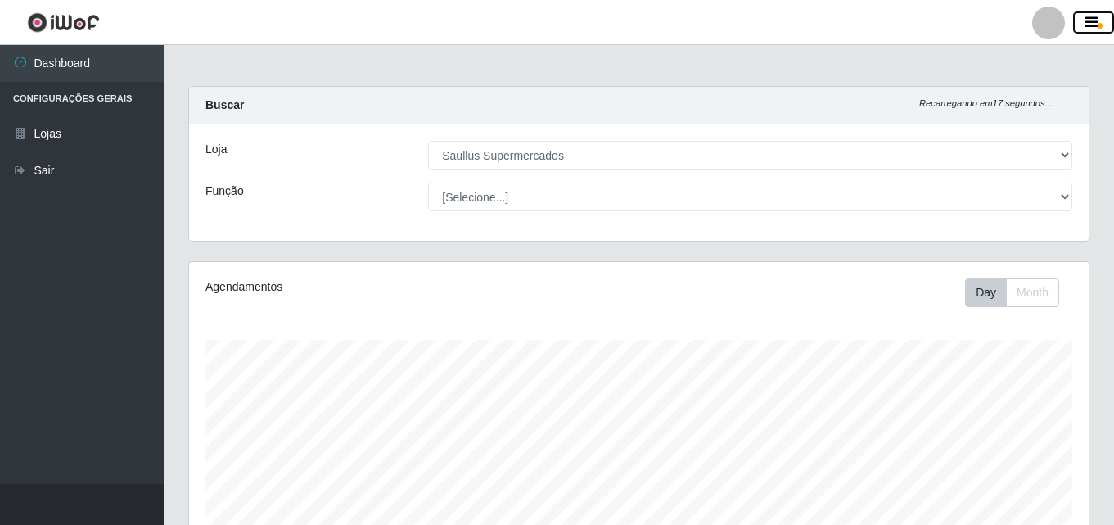
scroll to position [340, 899]
